Goal: Task Accomplishment & Management: Use online tool/utility

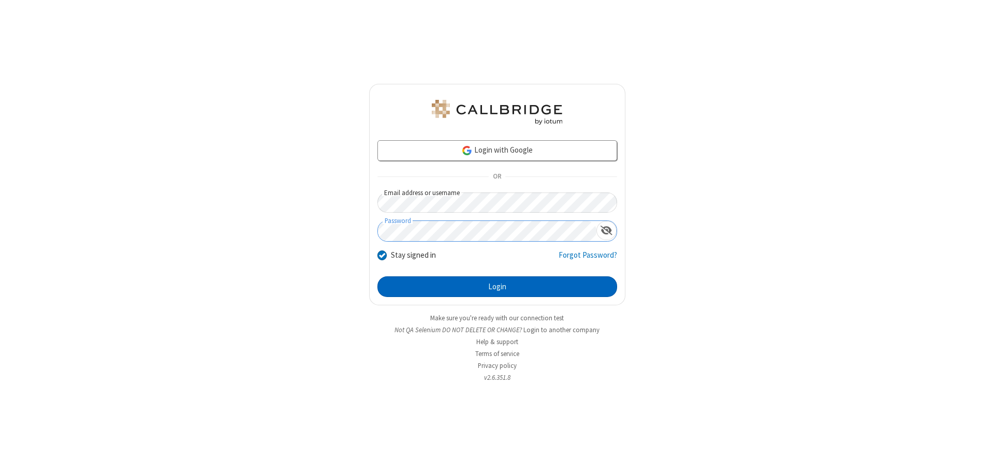
click at [497, 287] on button "Login" at bounding box center [497, 287] width 240 height 21
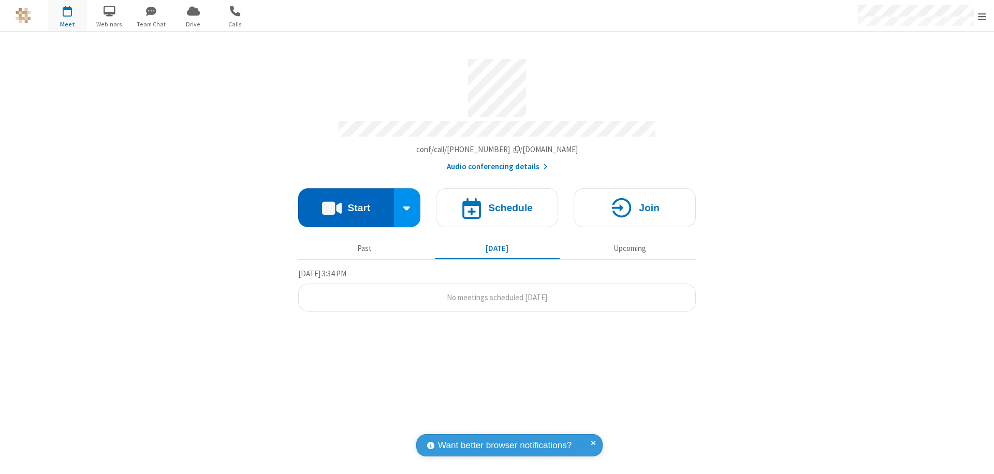
click at [346, 203] on button "Start" at bounding box center [346, 207] width 96 height 39
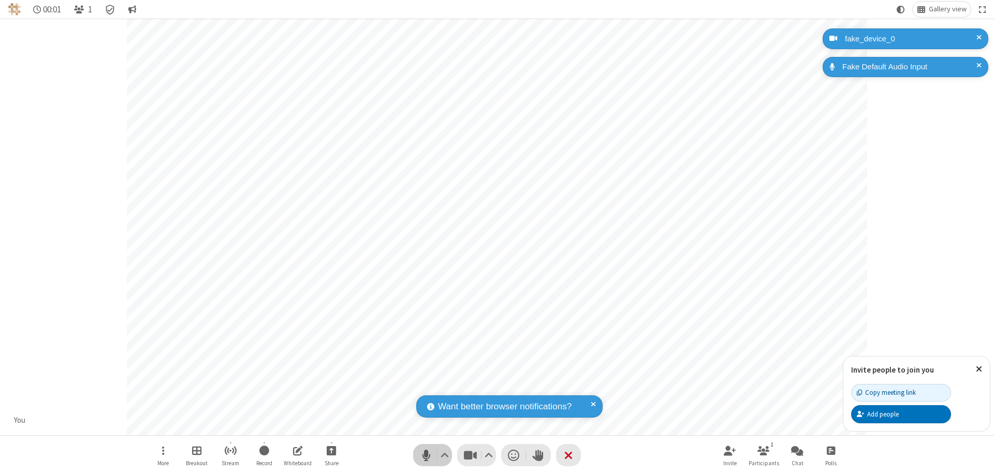
click at [426, 455] on span "Mute (⌘+Shift+A)" at bounding box center [426, 455] width 16 height 15
click at [426, 455] on span "Unmute (⌘+Shift+A)" at bounding box center [426, 455] width 16 height 15
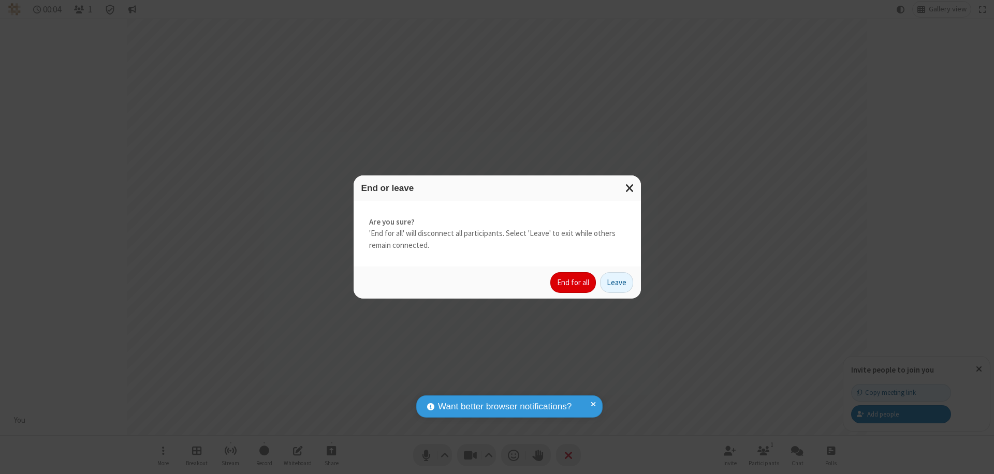
click at [574, 283] on button "End for all" at bounding box center [573, 282] width 46 height 21
